Goal: Task Accomplishment & Management: Manage account settings

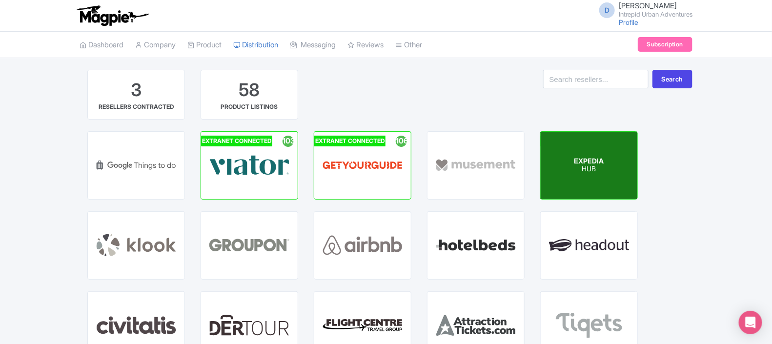
click at [598, 172] on p "HUB" at bounding box center [589, 169] width 30 height 8
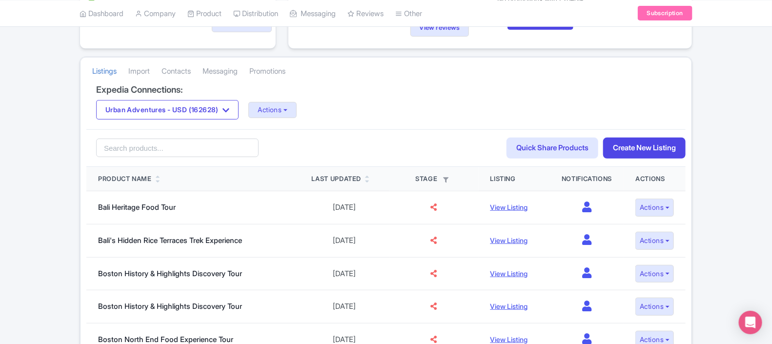
scroll to position [129, 0]
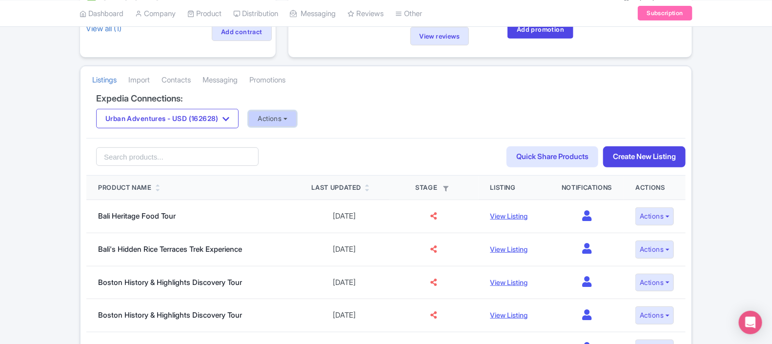
click at [295, 124] on button "Actions" at bounding box center [272, 119] width 48 height 16
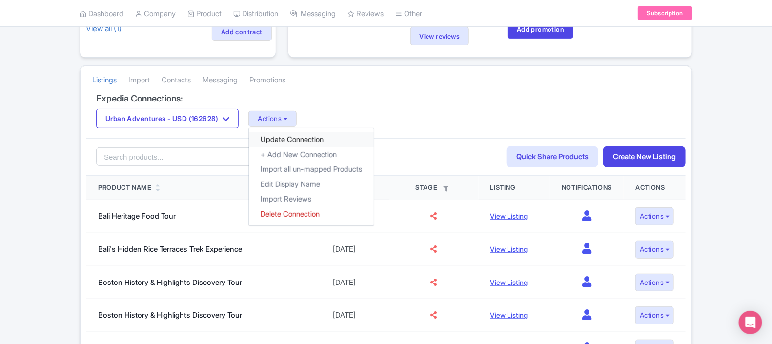
click at [326, 144] on link "Update Connection" at bounding box center [311, 139] width 125 height 15
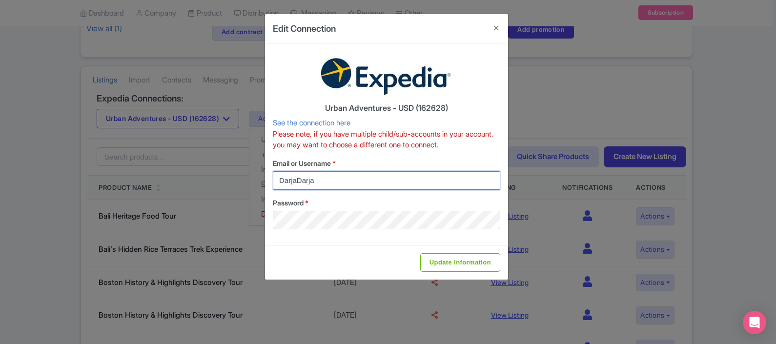
drag, startPoint x: 331, startPoint y: 182, endPoint x: 256, endPoint y: 178, distance: 74.8
click at [256, 178] on div "Edit Connection Urban Adventures - USD (162628) See the connection here Please …" at bounding box center [388, 172] width 776 height 344
type input "darja@urbanadventures.com"
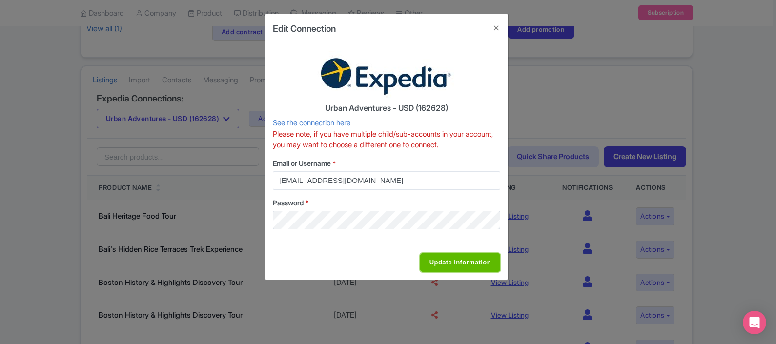
click at [461, 260] on input "Update Information" at bounding box center [460, 262] width 80 height 19
type input "Saving..."
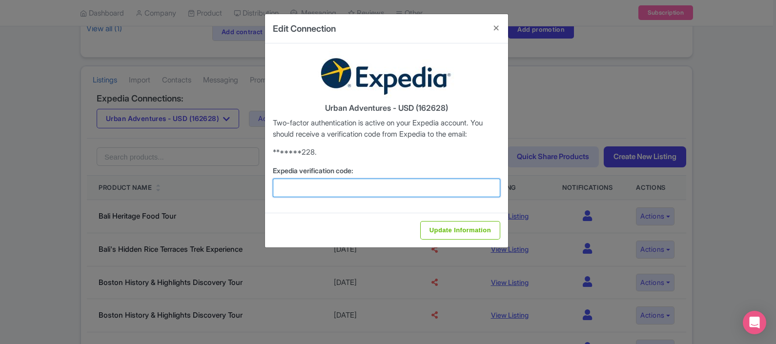
click at [381, 183] on input "Expedia verification code:" at bounding box center [386, 188] width 227 height 19
click at [302, 187] on input "Expedia verification code:" at bounding box center [386, 188] width 227 height 19
click at [357, 216] on div "Update Information" at bounding box center [386, 230] width 243 height 35
click at [371, 183] on input "Expedia verification code:" at bounding box center [386, 188] width 227 height 19
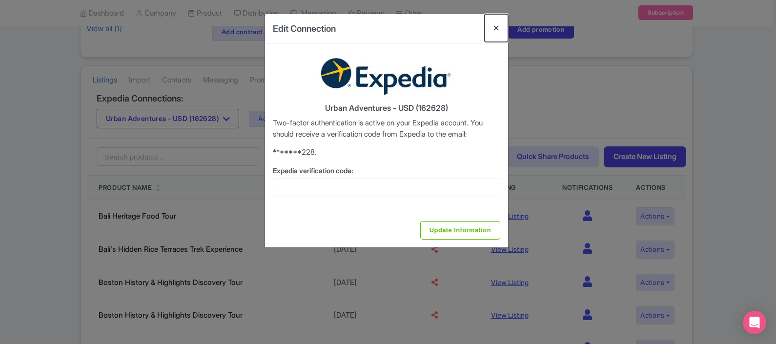
click at [500, 20] on button "Close" at bounding box center [496, 28] width 23 height 28
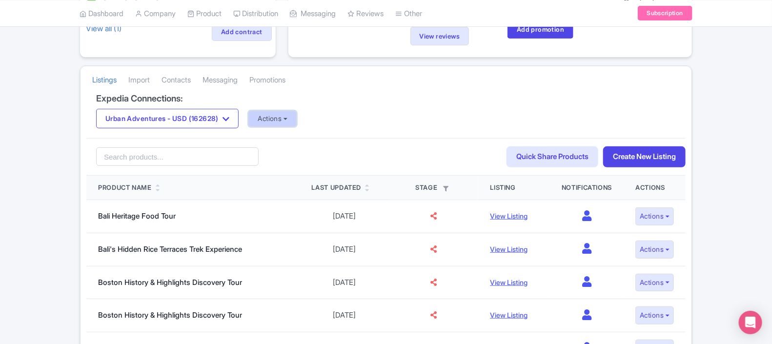
click at [273, 124] on button "Actions" at bounding box center [272, 119] width 48 height 16
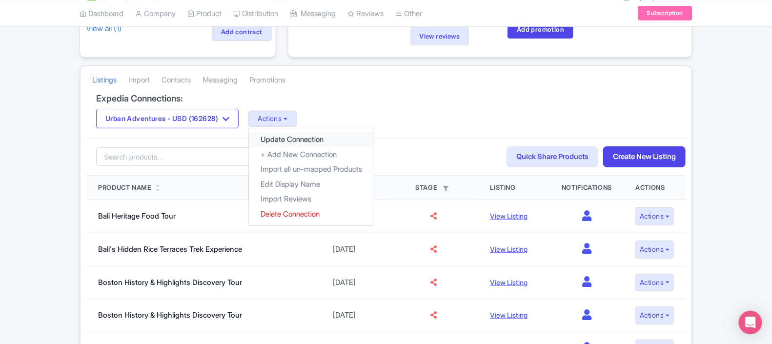
click at [298, 146] on link "Update Connection" at bounding box center [311, 139] width 125 height 15
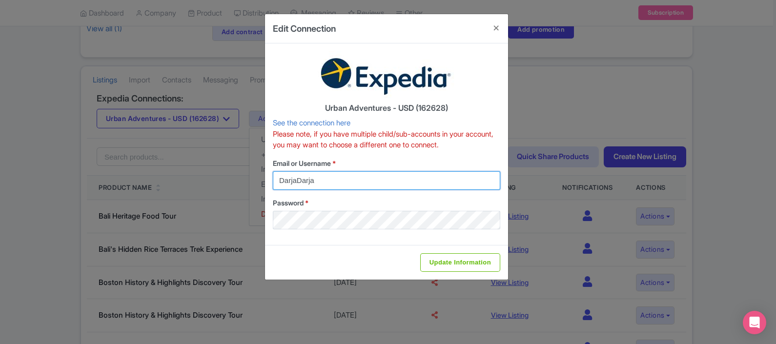
drag, startPoint x: 302, startPoint y: 175, endPoint x: 240, endPoint y: 170, distance: 62.2
click at [240, 170] on div "Edit Connection Urban Adventures - USD (162628) See the connection here Please …" at bounding box center [388, 172] width 776 height 344
type input "darja@urbanadventures.com"
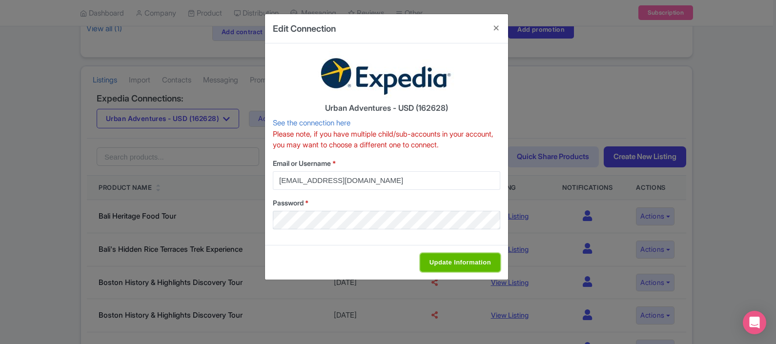
click at [430, 262] on input "Update Information" at bounding box center [460, 262] width 80 height 19
type input "Saving..."
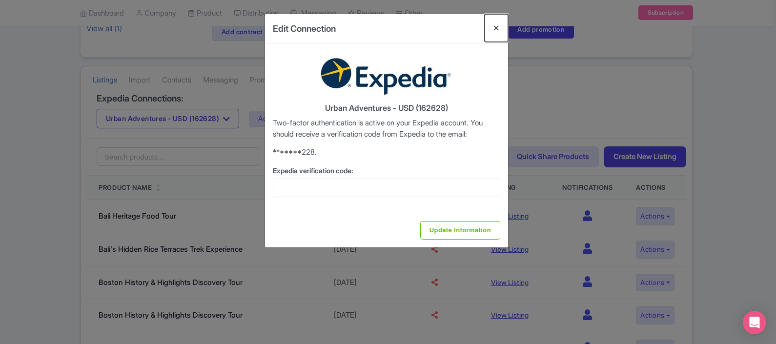
click at [497, 27] on button "Close" at bounding box center [496, 28] width 23 height 28
